Goal: Task Accomplishment & Management: Use online tool/utility

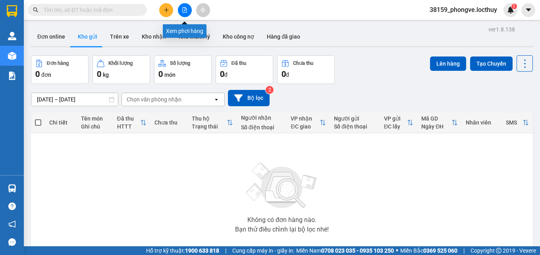
drag, startPoint x: 186, startPoint y: 9, endPoint x: 174, endPoint y: 12, distance: 12.2
click at [185, 9] on icon "file-add" at bounding box center [185, 10] width 6 height 6
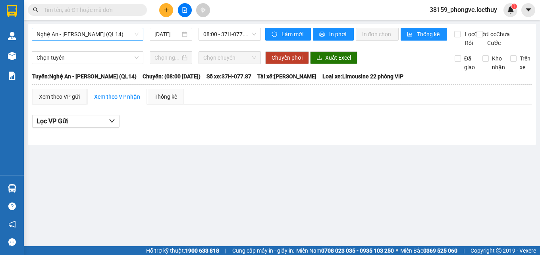
click at [117, 32] on span "Nghệ An - [PERSON_NAME] (QL14)" at bounding box center [88, 34] width 102 height 12
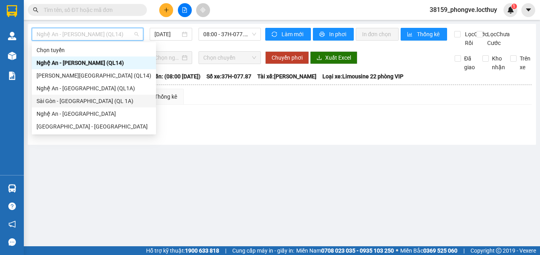
click at [95, 100] on div "Sài Gòn - [GEOGRAPHIC_DATA] (QL 1A)" at bounding box center [94, 101] width 115 height 9
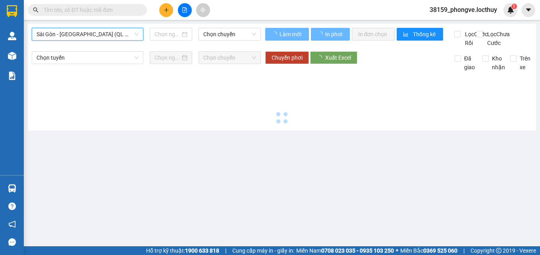
type input "[DATE]"
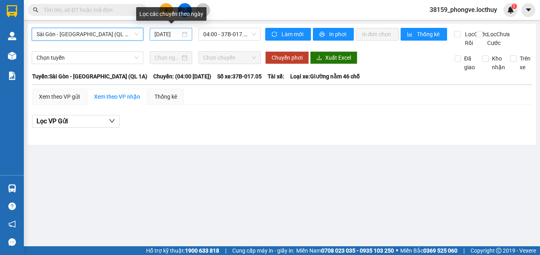
click at [162, 38] on input "[DATE]" at bounding box center [168, 34] width 26 height 9
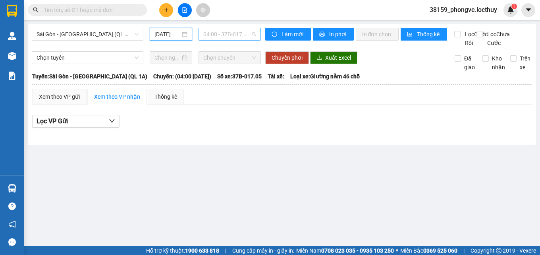
click at [234, 31] on span "04:00 - 37B-017.05 - ([GEOGRAPHIC_DATA][PERSON_NAME])" at bounding box center [229, 34] width 53 height 12
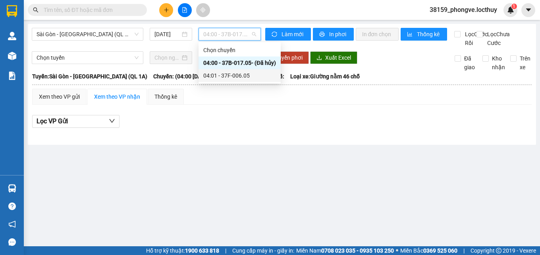
click at [234, 73] on div "04:01 - 37F-006.05" at bounding box center [239, 75] width 73 height 9
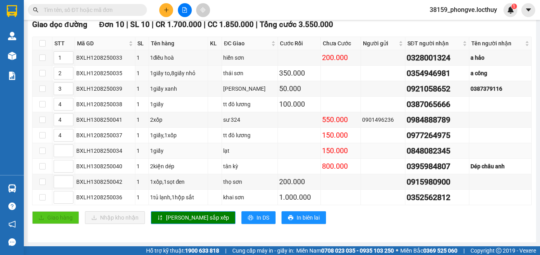
scroll to position [138, 0]
